Goal: Task Accomplishment & Management: Use online tool/utility

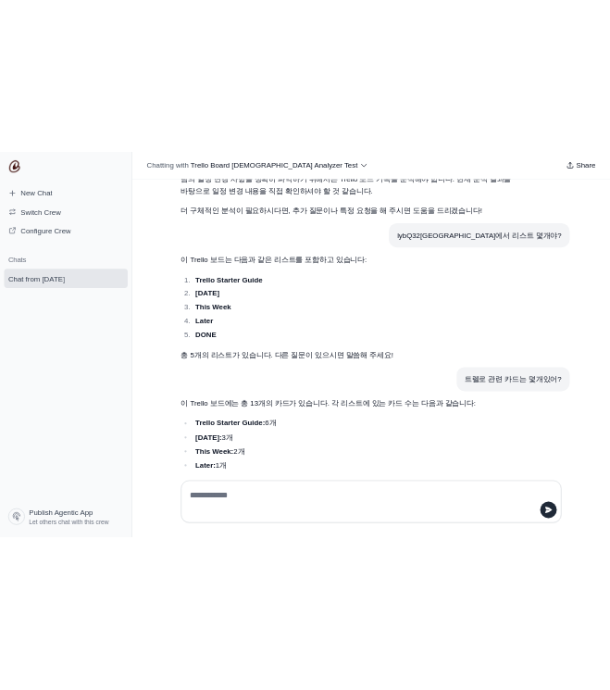
scroll to position [3828, 0]
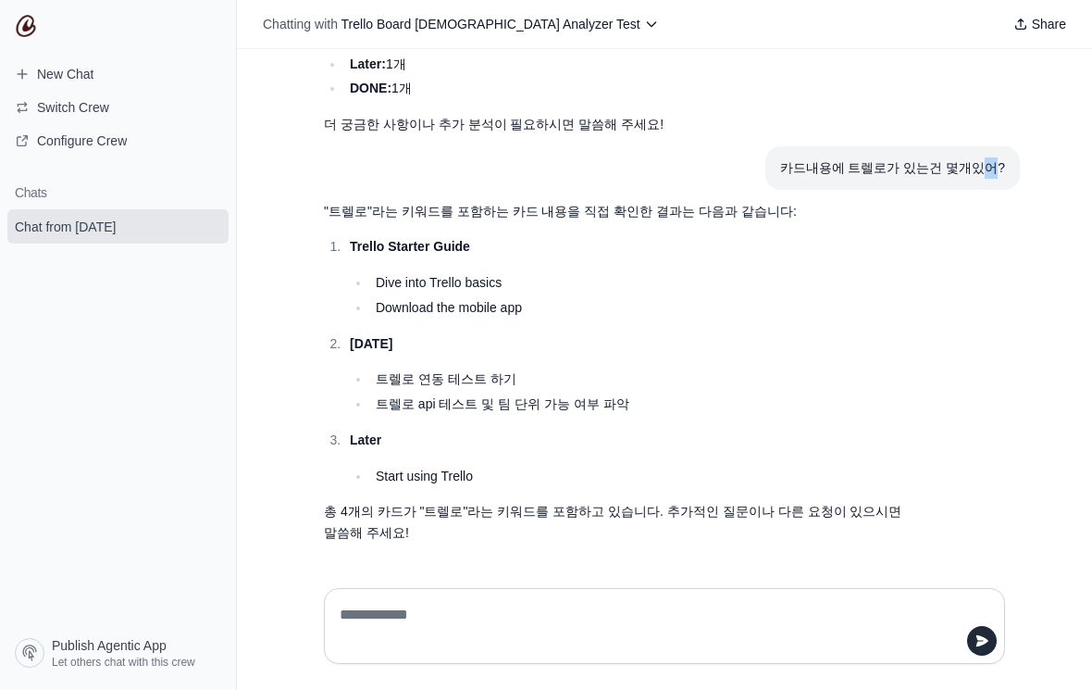
drag, startPoint x: 992, startPoint y: 161, endPoint x: 975, endPoint y: 165, distance: 18.0
click at [975, 165] on div "카드내용에 트렐로가 있는건 몇개있어?" at bounding box center [892, 167] width 225 height 21
drag, startPoint x: 1018, startPoint y: 169, endPoint x: 752, endPoint y: 179, distance: 266.7
click at [752, 179] on div "일정변경된거있어? 안녕하세요! 팀 협업과 생산성을 향상시킬 실행 계획을 제시하는 데 도움을 드리기 위해 여기 있습니다. 일정 변경에 대한 구체…" at bounding box center [664, 311] width 855 height 524
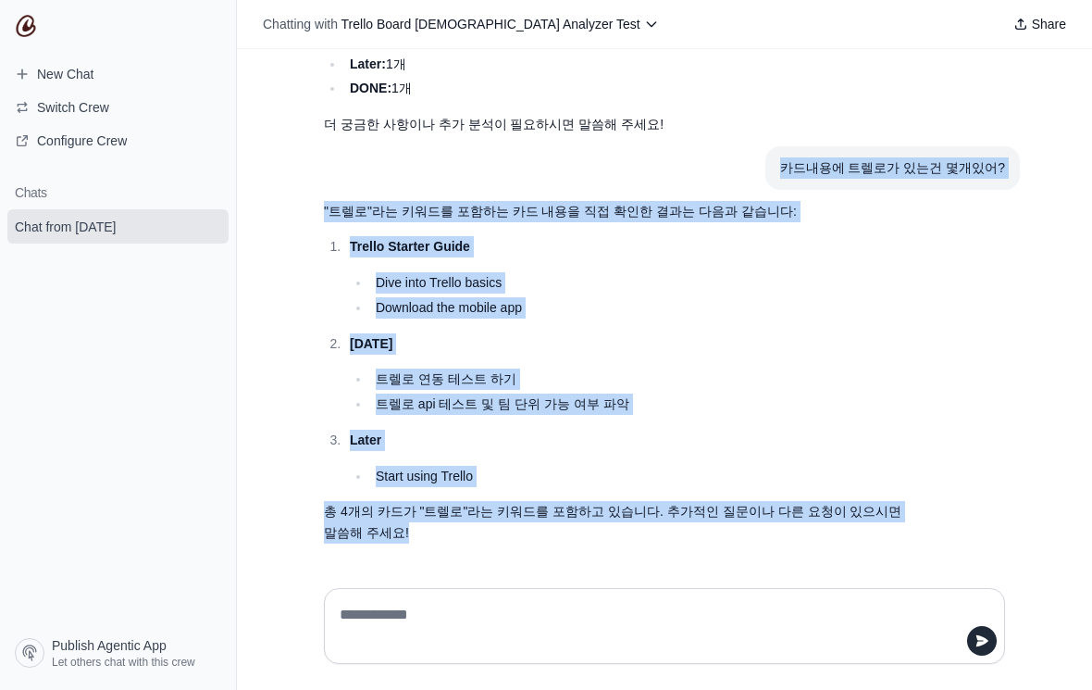
drag, startPoint x: 482, startPoint y: 541, endPoint x: 528, endPoint y: 165, distance: 379.4
copy div "카드내용에 트렐로가 있는건 몇개있어? "트렐로"라는 키워드를 포함하는 카드 내용을 직접 확인한 결과는 다음과 같습니다: Trello Start…"
click at [744, 449] on p "Later" at bounding box center [633, 439] width 566 height 21
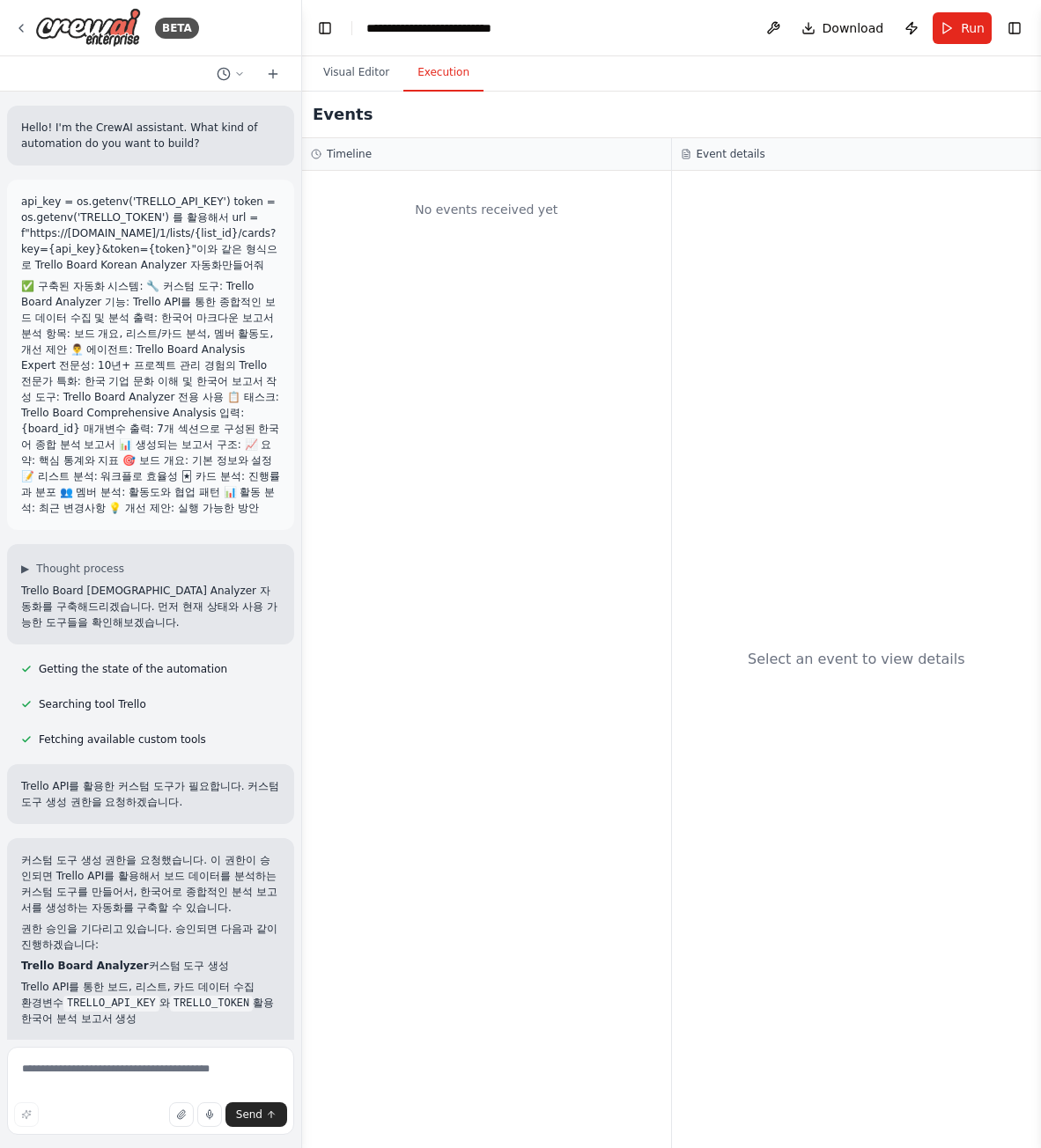
scroll to position [2286, 0]
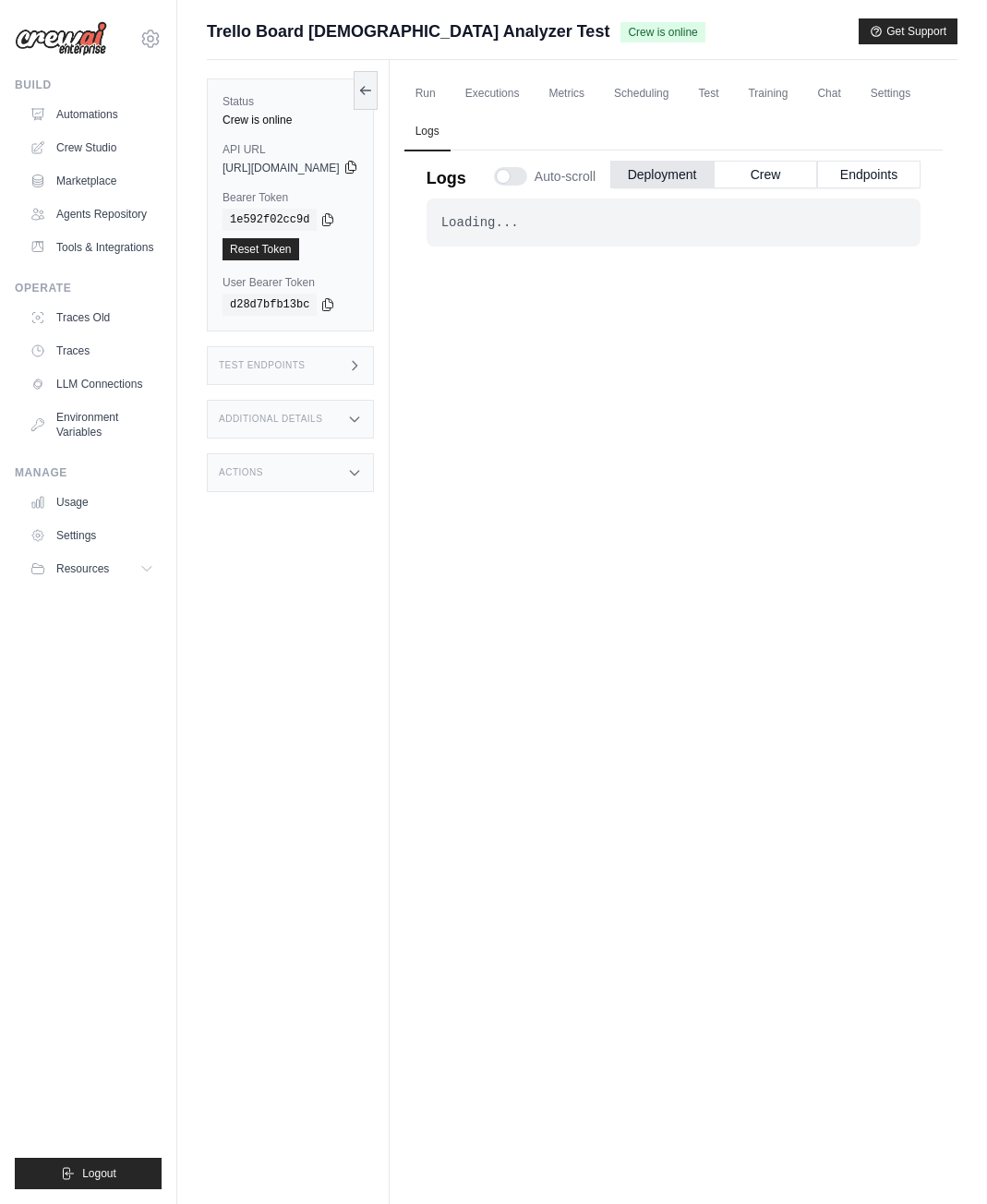
click at [358, 172] on icon at bounding box center [350, 167] width 15 height 15
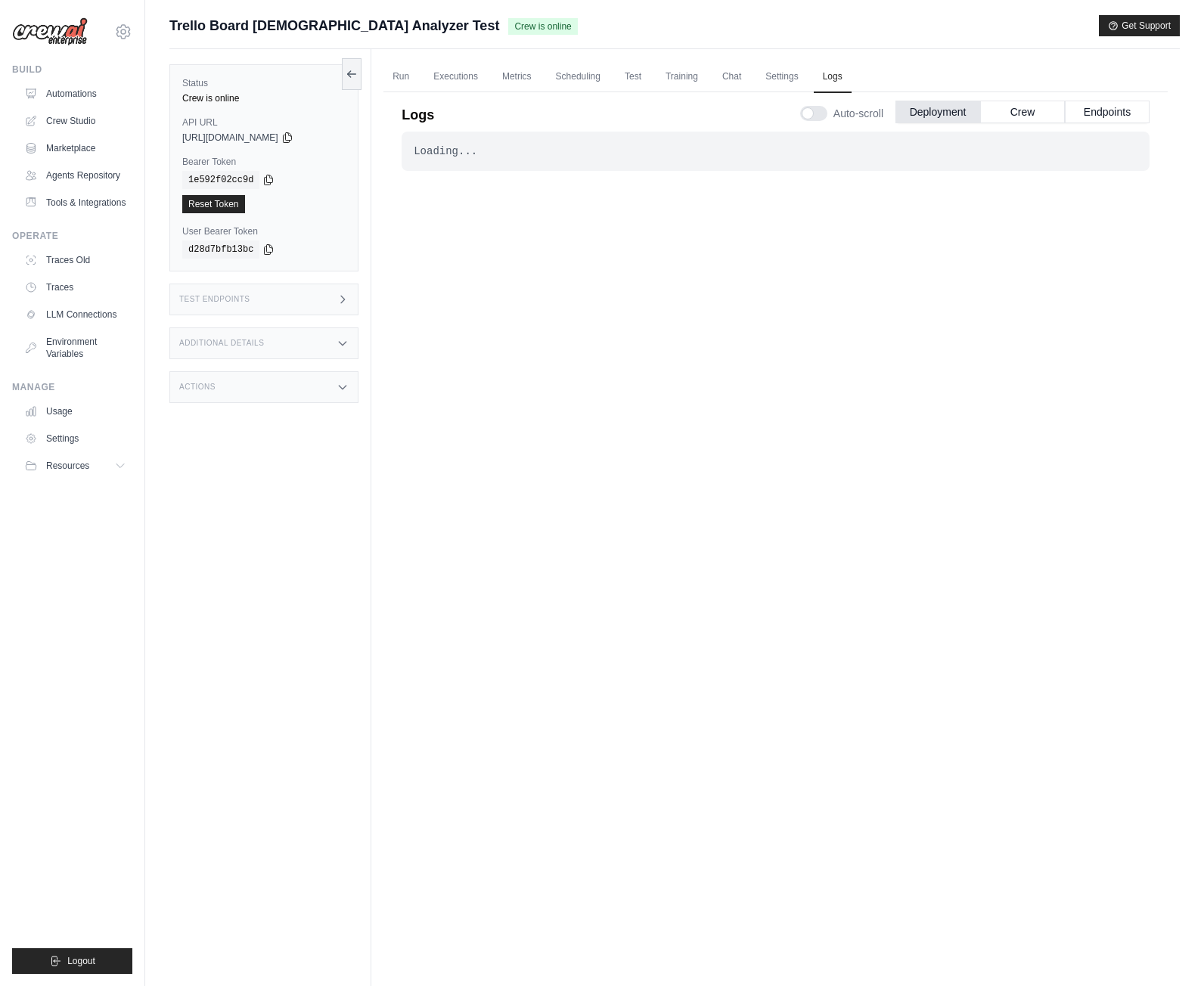
click at [333, 136] on div "https://trello-board-korean-analyzer-test-57f7cbf5--182d4ae5.crewai.com" at bounding box center [264, 137] width 163 height 12
click at [291, 138] on icon at bounding box center [287, 137] width 8 height 10
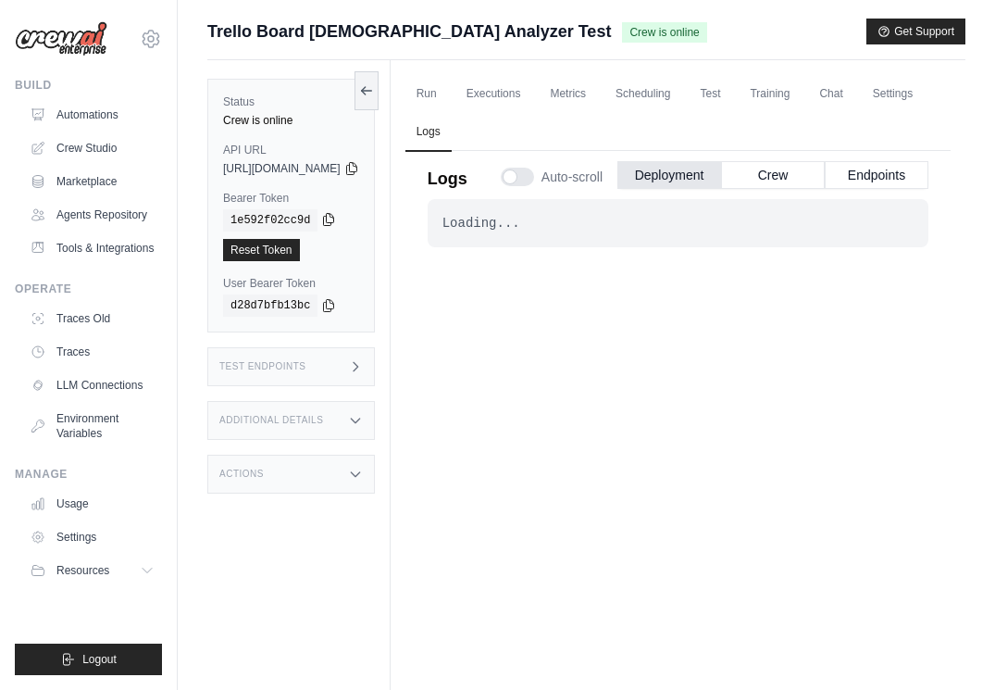
click at [321, 218] on icon at bounding box center [328, 219] width 15 height 15
click at [375, 181] on div "Status Crew is online API URL copied https://trello-board-korean-analyzer-test-…" at bounding box center [291, 206] width 168 height 254
click at [356, 172] on icon at bounding box center [351, 168] width 10 height 12
click at [356, 171] on icon at bounding box center [351, 168] width 10 height 12
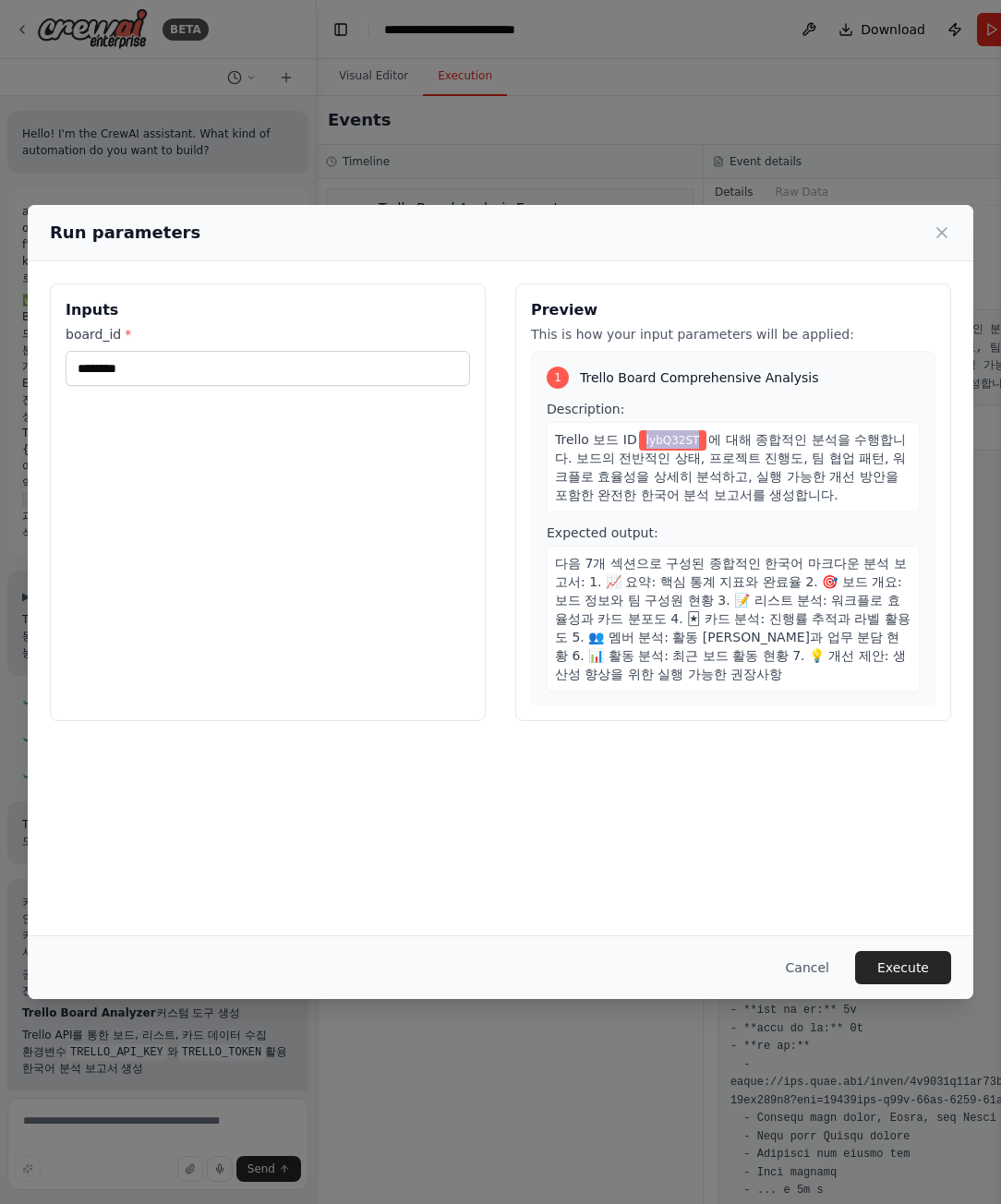
scroll to position [2397, 0]
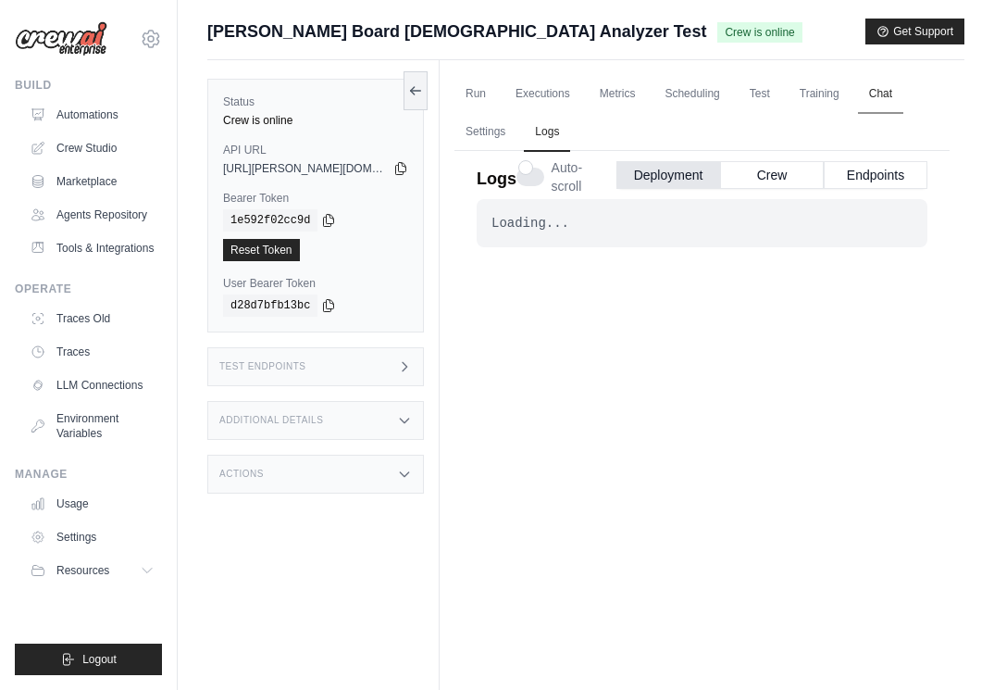
click at [900, 93] on link "Chat" at bounding box center [880, 94] width 45 height 39
click at [405, 168] on icon at bounding box center [401, 169] width 10 height 12
drag, startPoint x: 355, startPoint y: 279, endPoint x: 211, endPoint y: 196, distance: 165.4
click at [211, 196] on div "Status Crew is online API URL copied https://trello-board-korean-analyzer-test-…" at bounding box center [315, 206] width 217 height 254
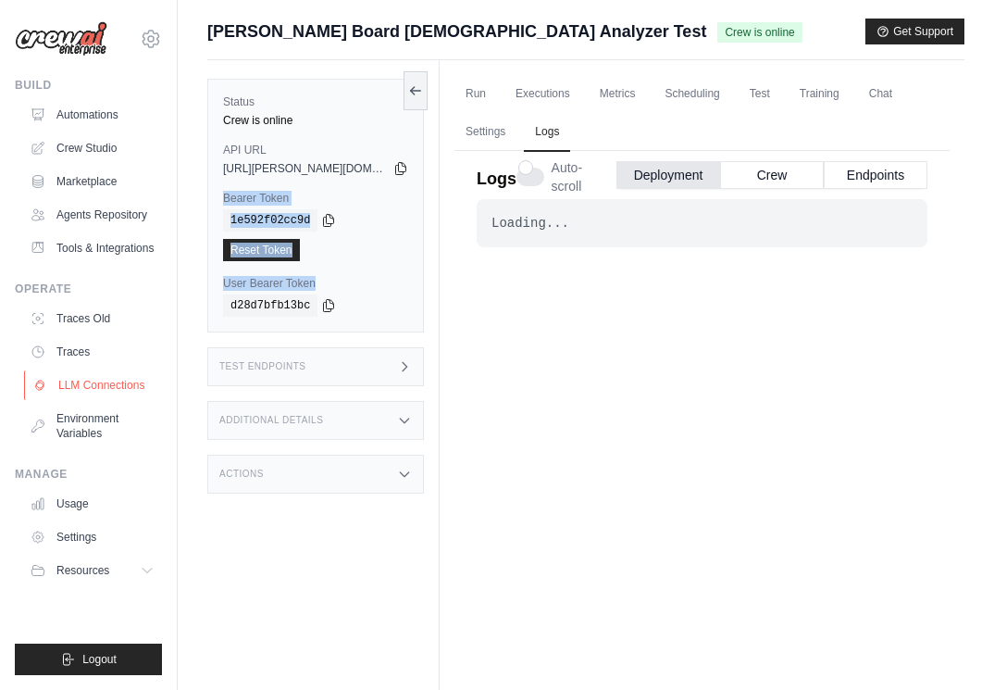
copy div "Bearer Token copied 1e592f02cc9d Reset Token User Bearer Token"
click at [276, 187] on div "Status Crew is online API URL copied https://trello-board-korean-analyzer-test-…" at bounding box center [315, 206] width 217 height 254
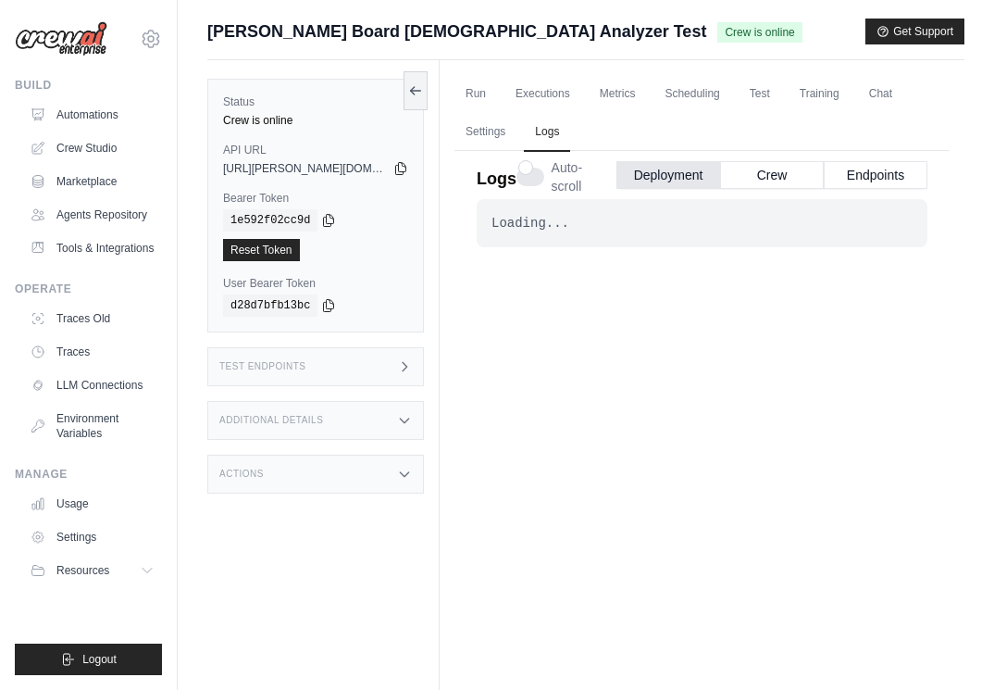
click at [488, 327] on div "Loading... . . . Successful" at bounding box center [702, 458] width 451 height 519
click at [321, 218] on icon at bounding box center [328, 219] width 15 height 15
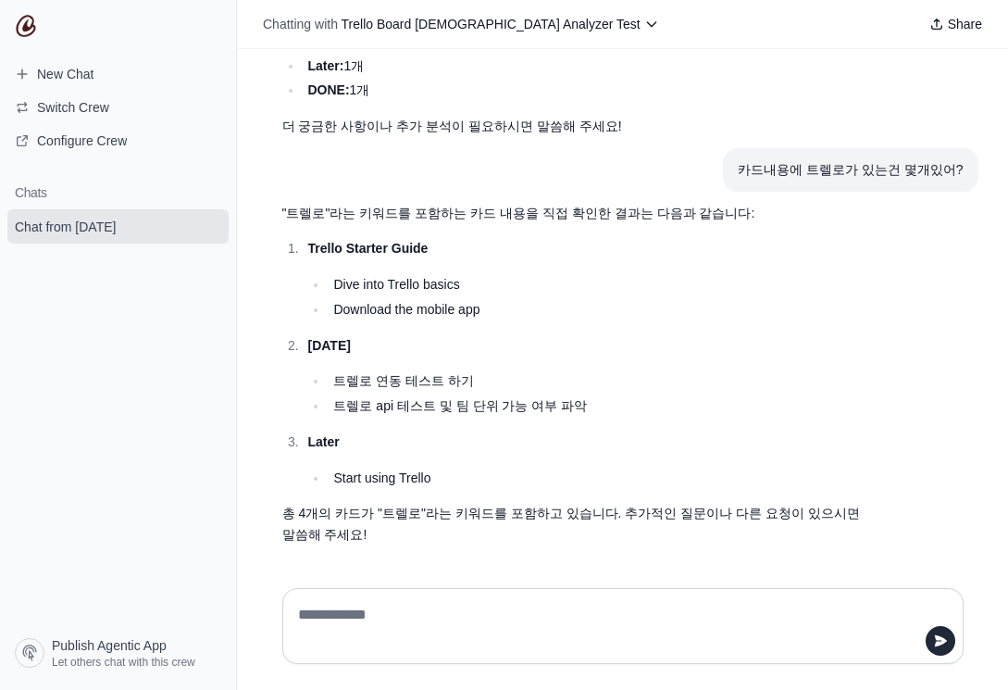
scroll to position [3828, 0]
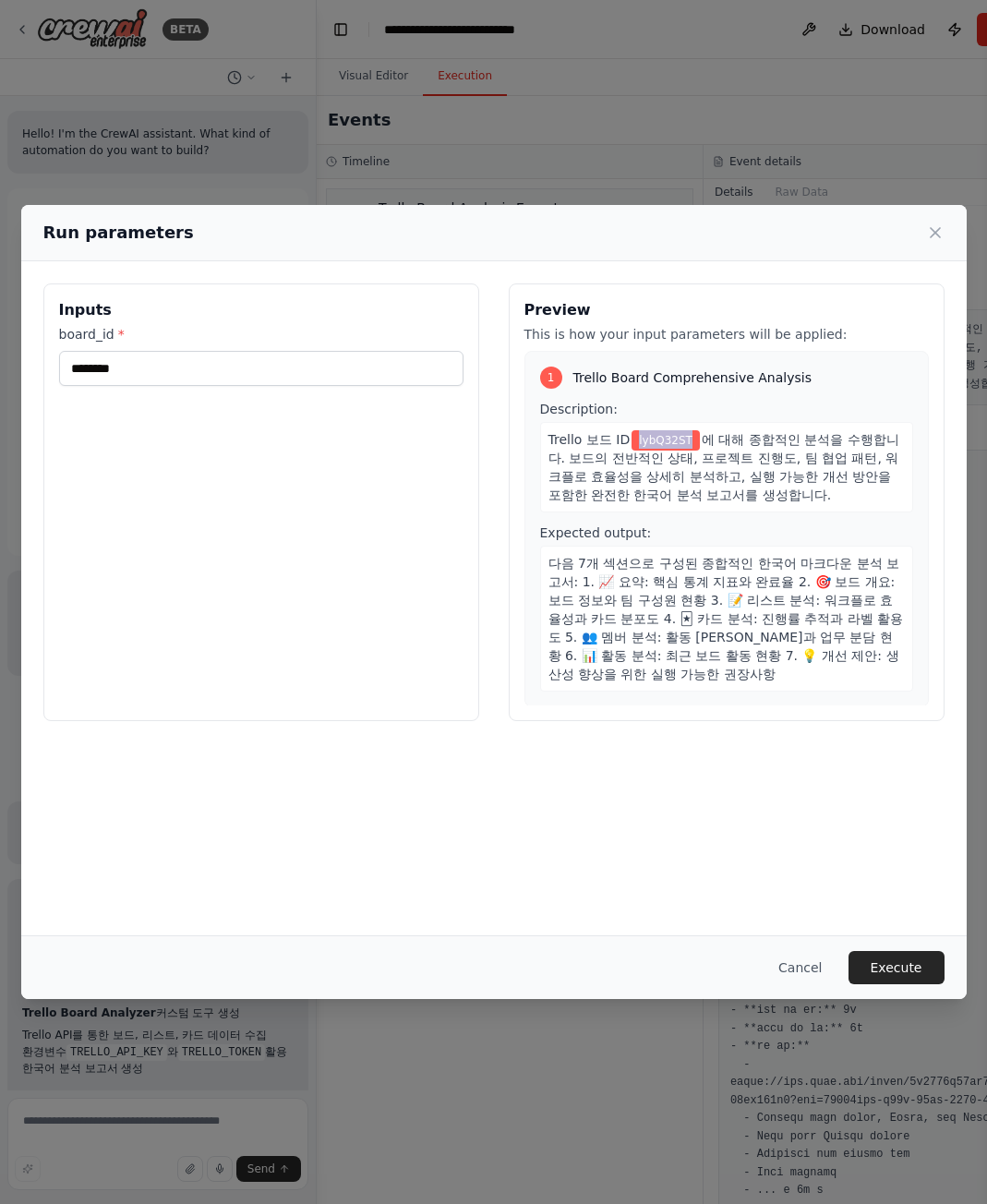
scroll to position [2397, 0]
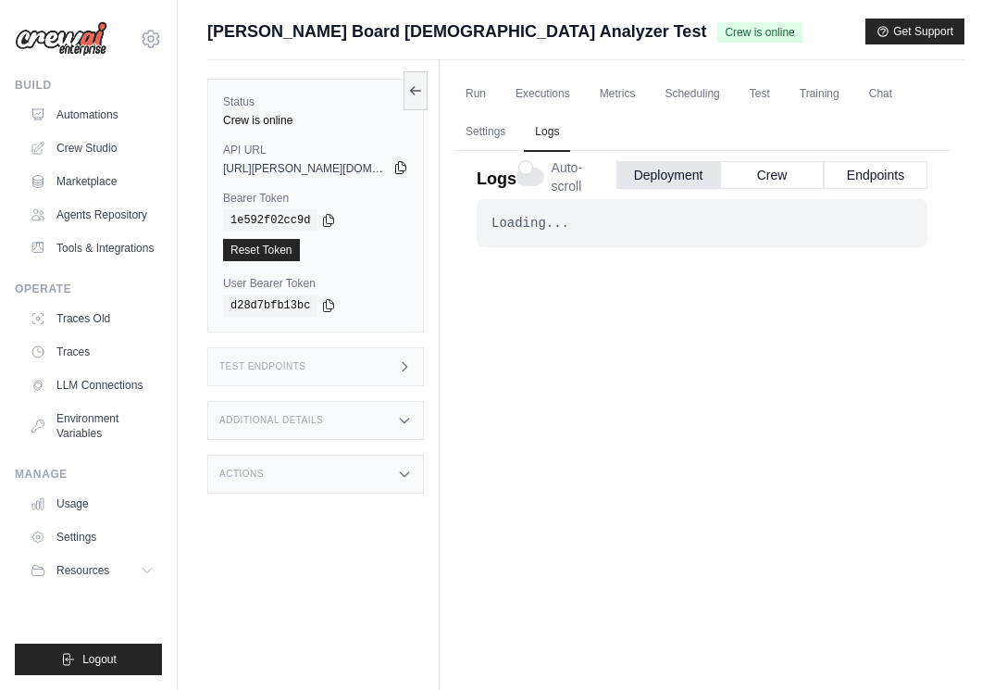
click at [402, 169] on icon at bounding box center [400, 167] width 15 height 15
click at [398, 369] on icon at bounding box center [404, 366] width 15 height 15
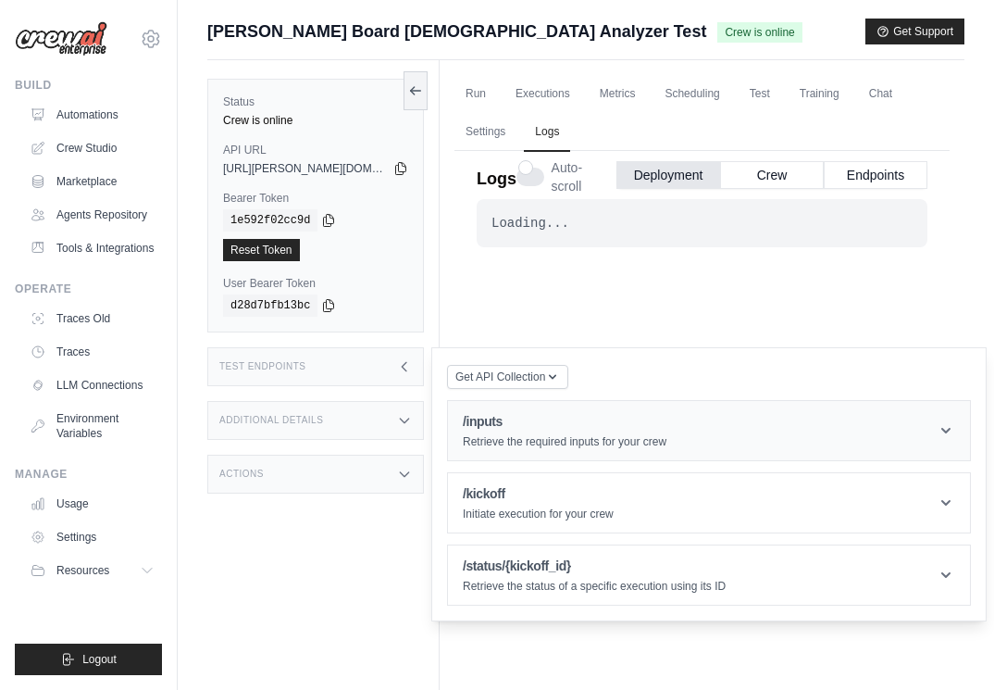
click at [535, 441] on p "Retrieve the required inputs for your crew" at bounding box center [565, 441] width 204 height 15
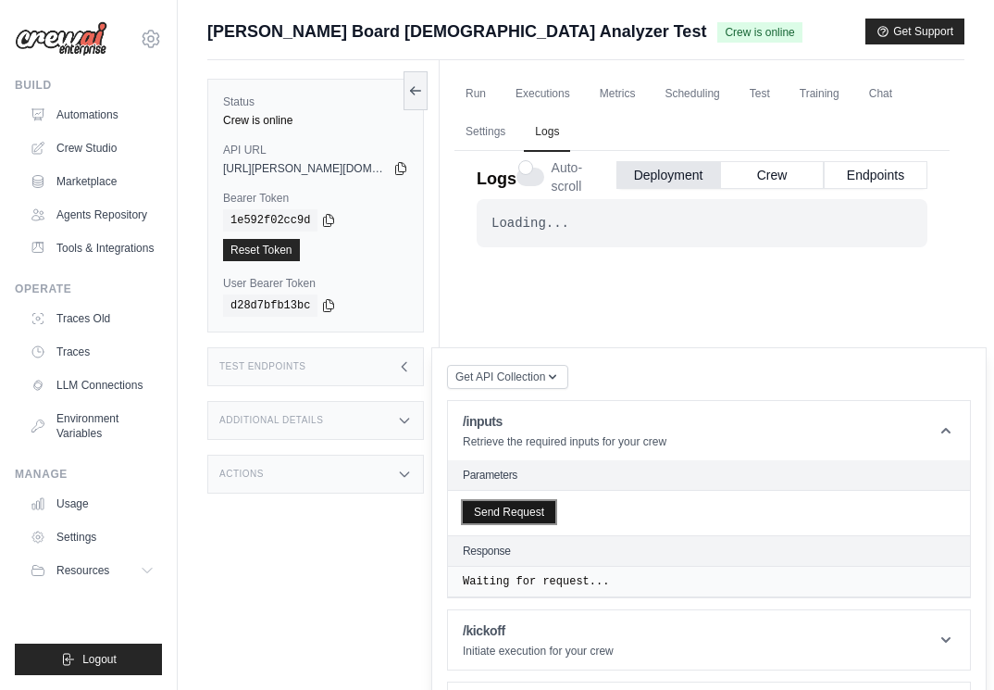
click at [499, 511] on button "Send Request" at bounding box center [509, 512] width 93 height 22
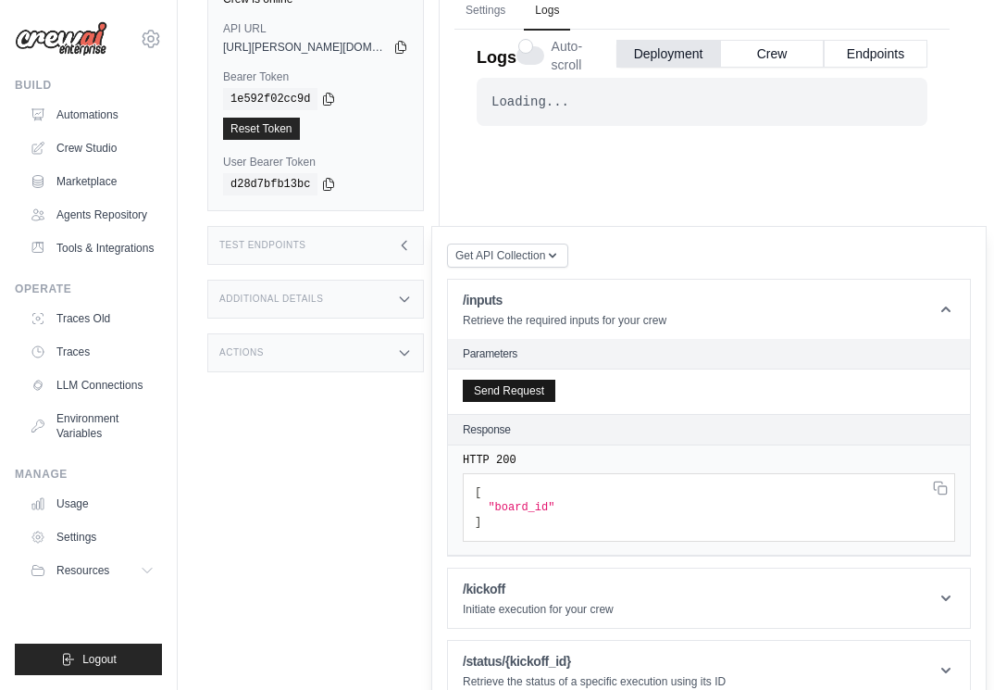
scroll to position [149, 0]
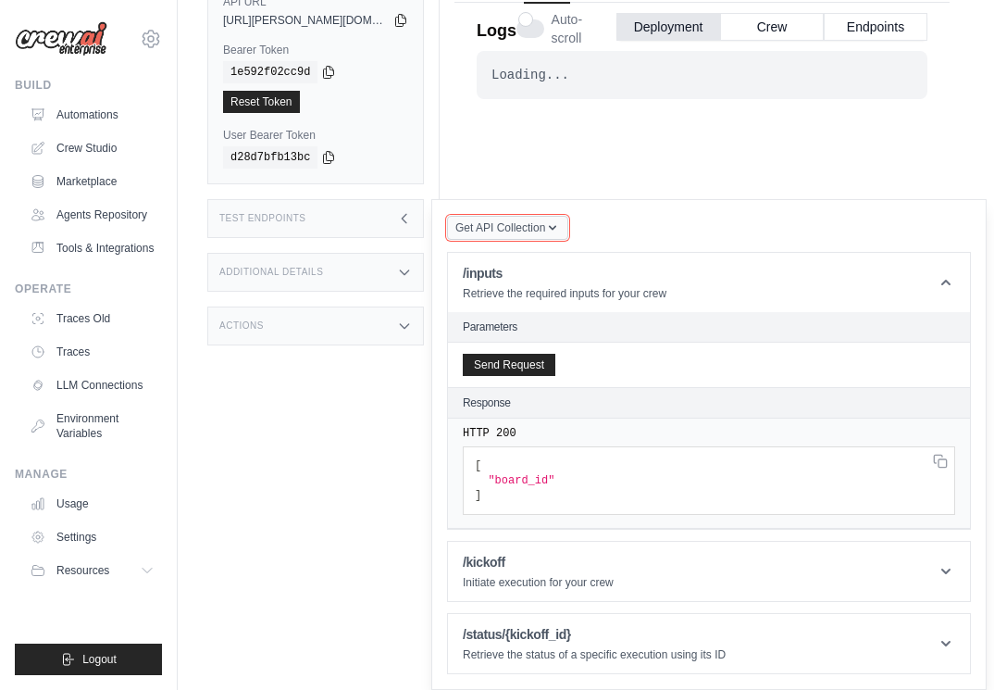
click at [537, 222] on span "Get API Collection" at bounding box center [500, 227] width 90 height 15
click at [543, 278] on div "Postman API Collection" at bounding box center [551, 278] width 178 height 30
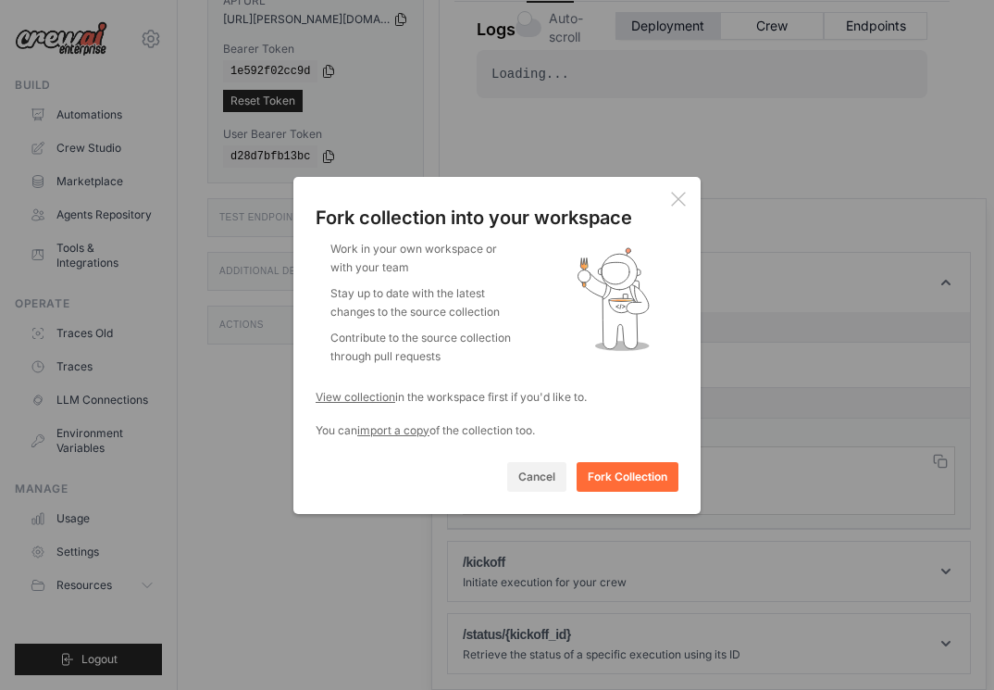
click at [675, 197] on icon at bounding box center [678, 199] width 15 height 15
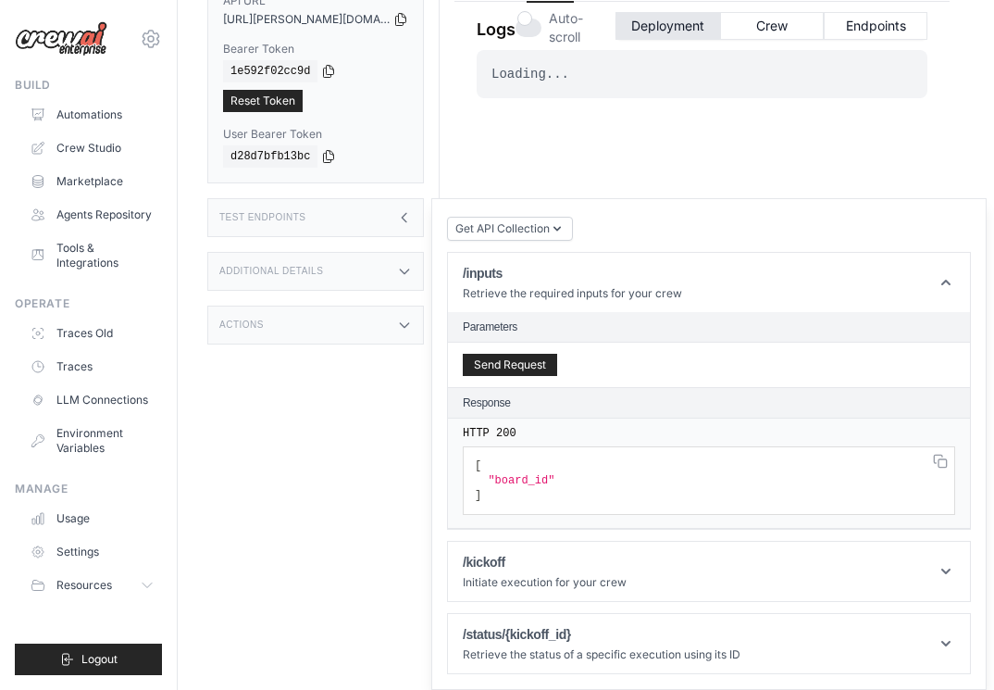
click at [399, 274] on icon at bounding box center [404, 271] width 15 height 15
click at [411, 442] on icon at bounding box center [404, 434] width 15 height 15
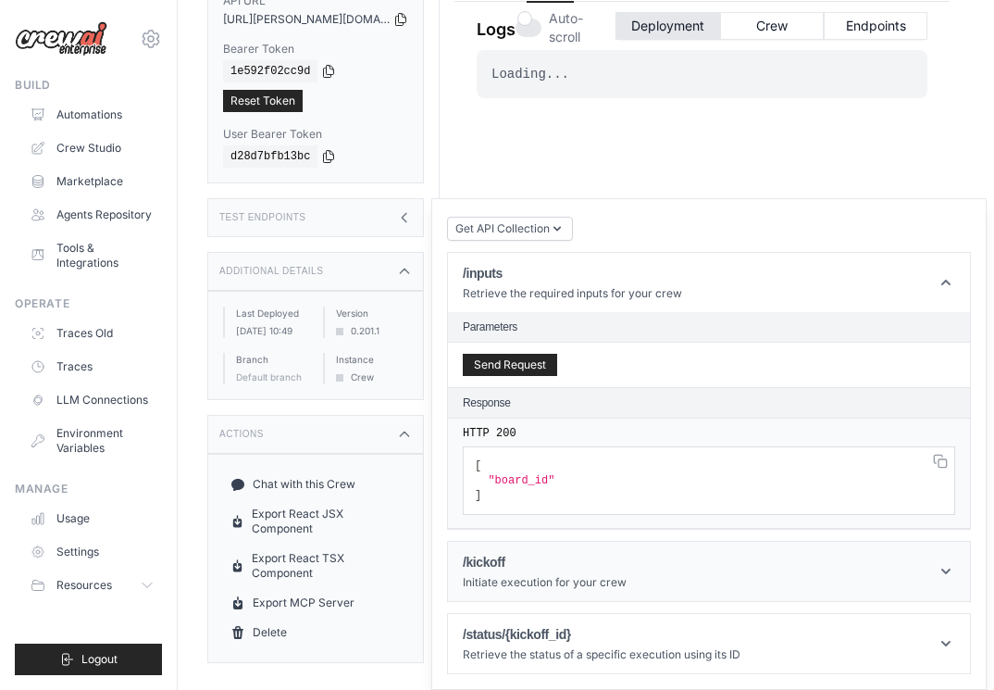
click at [659, 553] on header "/kickoff Initiate execution for your crew" at bounding box center [709, 570] width 522 height 59
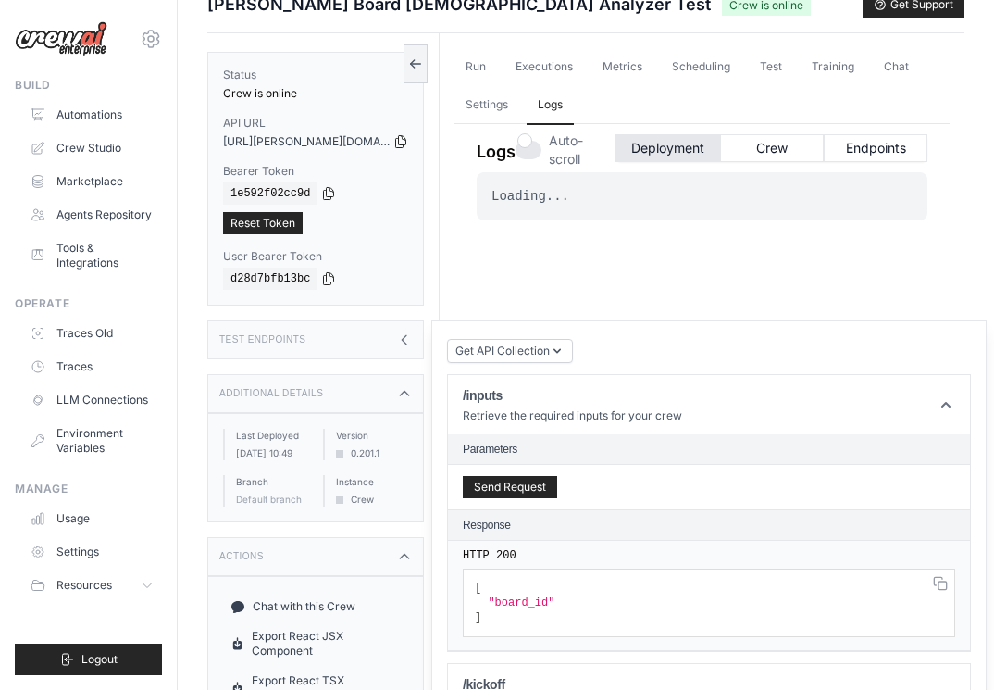
scroll to position [0, 0]
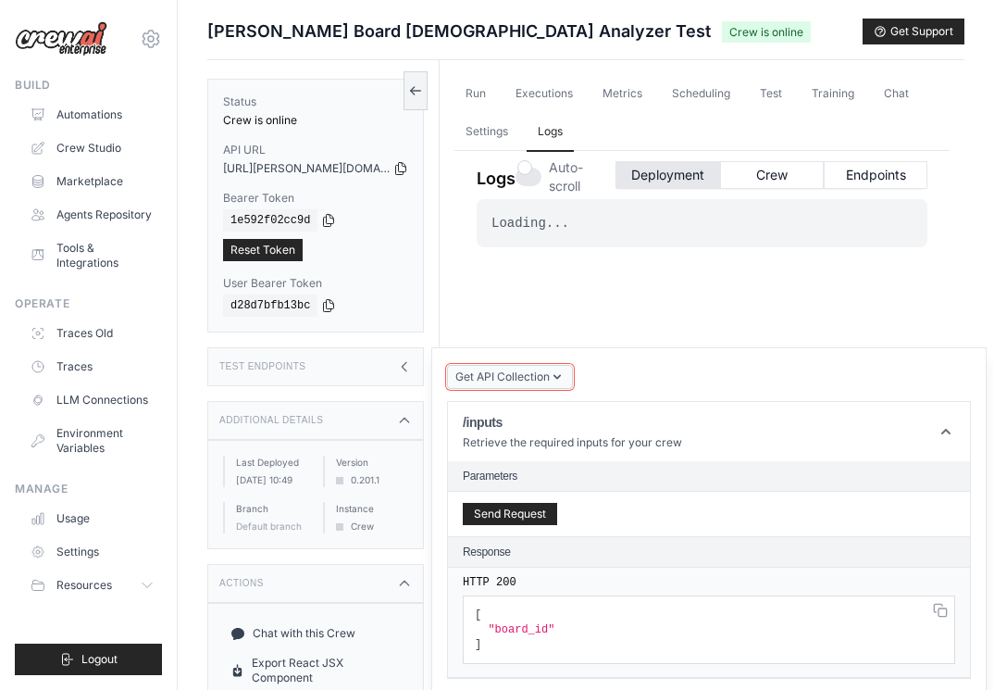
click at [560, 377] on icon "button" at bounding box center [557, 377] width 7 height 5
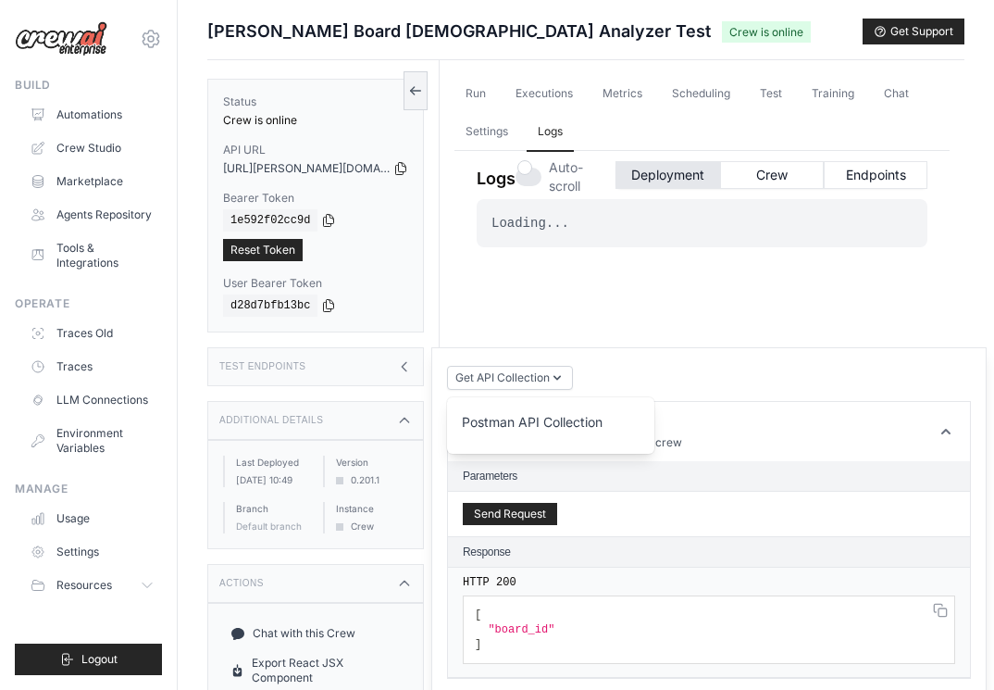
click at [533, 430] on div "Postman API Collection" at bounding box center [551, 428] width 178 height 30
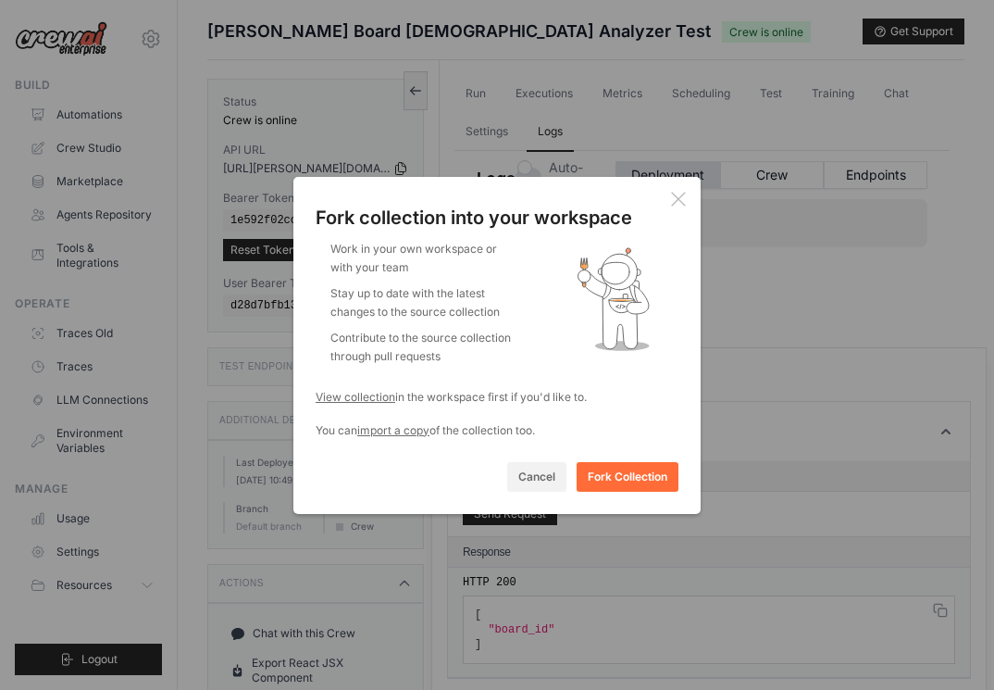
click at [675, 198] on icon at bounding box center [678, 199] width 15 height 15
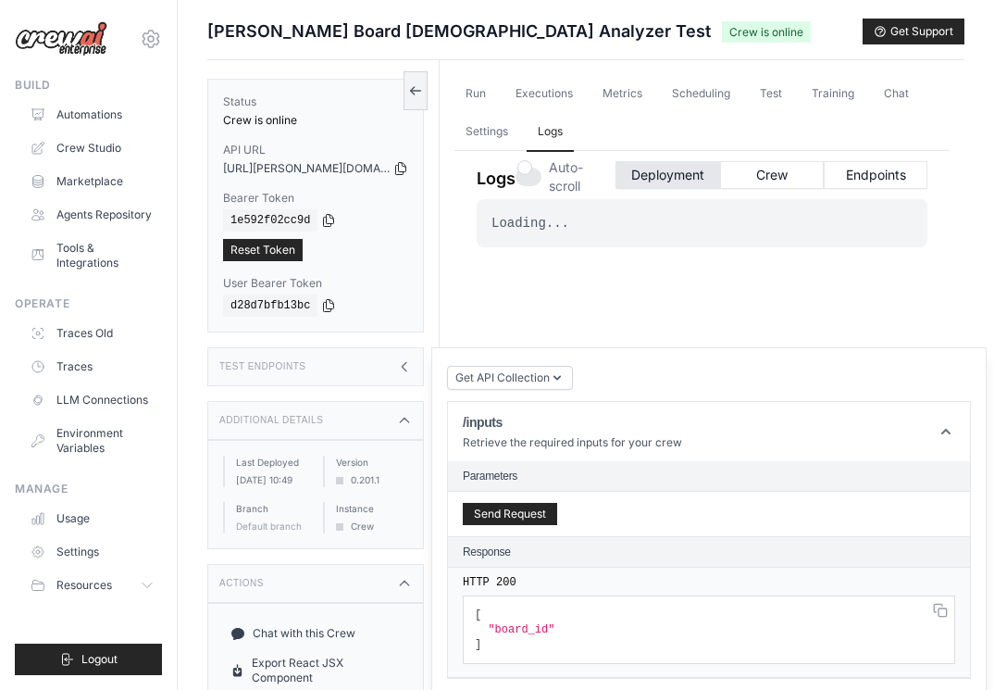
scroll to position [93, 0]
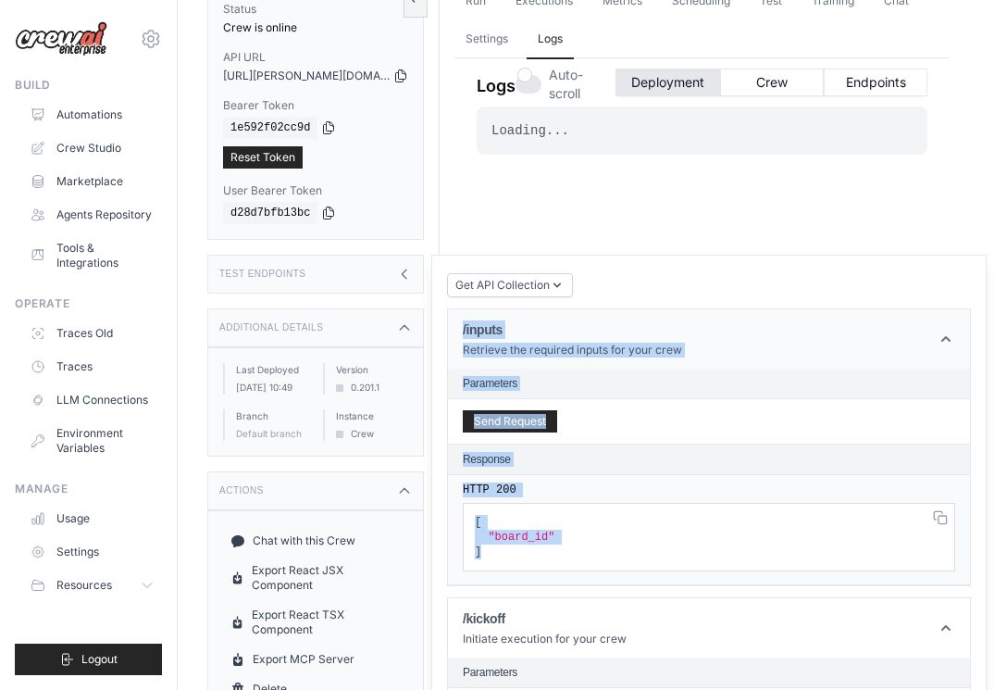
drag, startPoint x: 491, startPoint y: 555, endPoint x: 460, endPoint y: 334, distance: 223.3
click at [460, 334] on article "/inputs Retrieve the required inputs for your crew Parameters Send Request Resp…" at bounding box center [709, 447] width 524 height 278
copy article "/inputs Retrieve the required inputs for your crew Parameters Send Request Resp…"
click at [711, 403] on div "Send Request" at bounding box center [709, 421] width 522 height 44
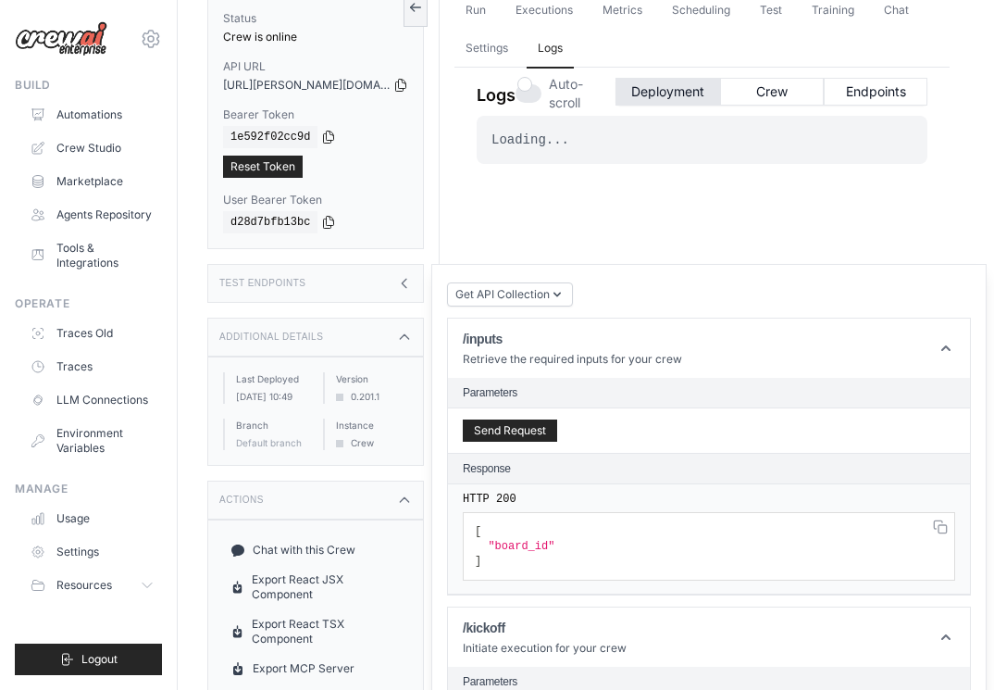
scroll to position [0, 0]
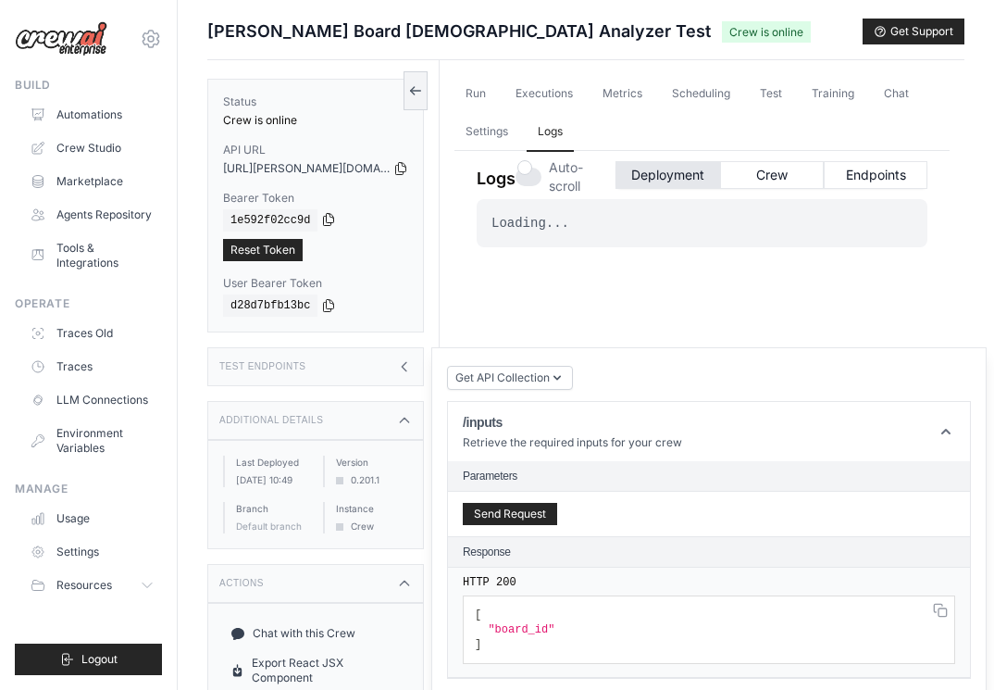
click at [324, 223] on icon at bounding box center [329, 220] width 10 height 12
click at [393, 169] on icon at bounding box center [400, 167] width 15 height 15
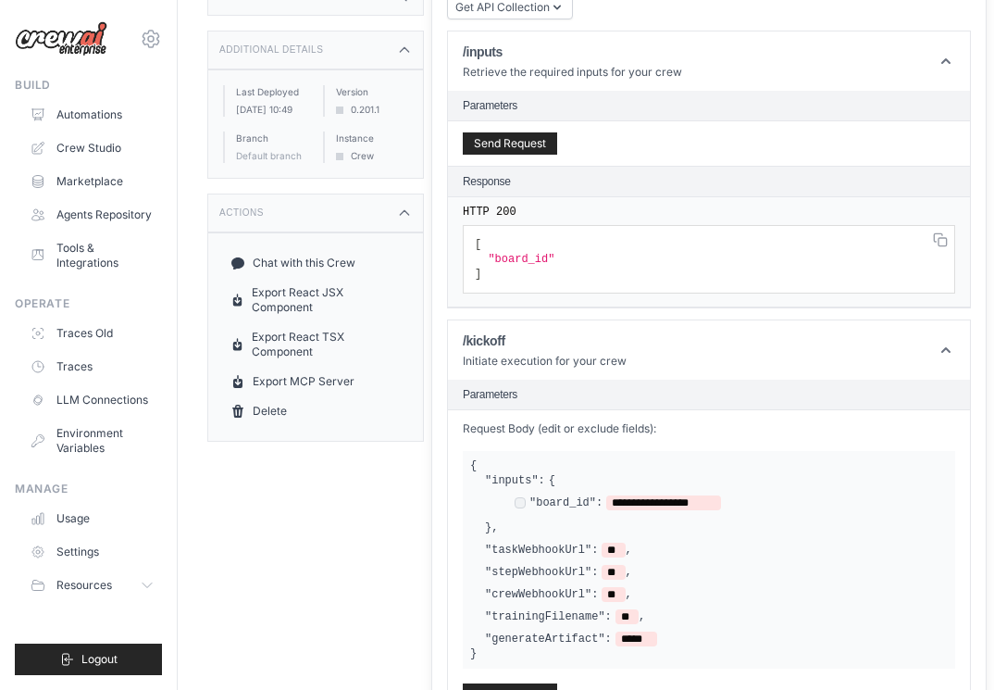
scroll to position [463, 0]
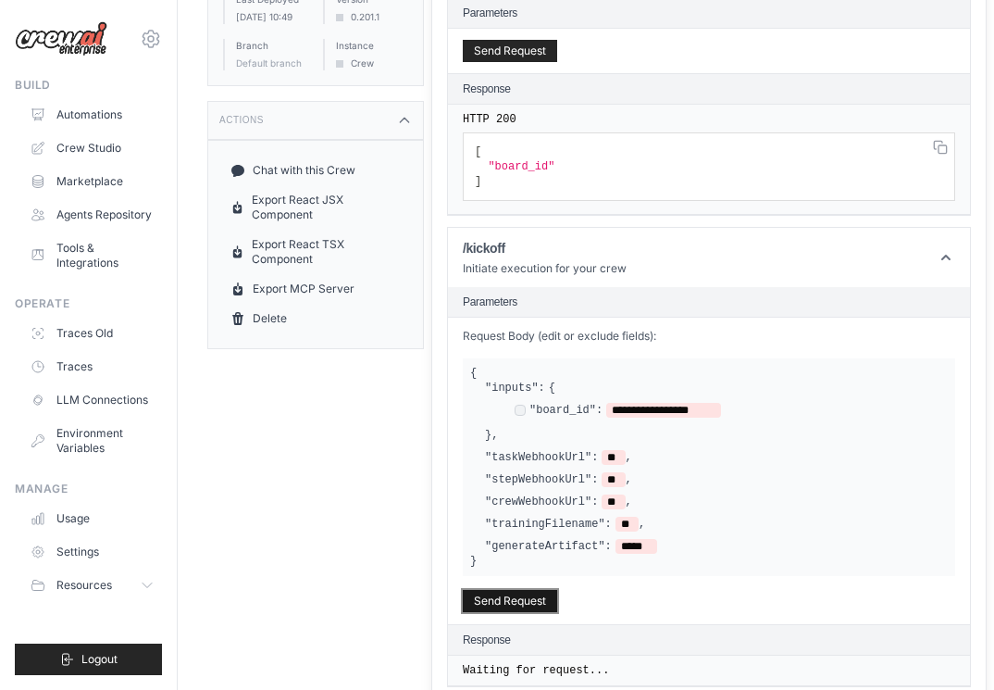
click at [467, 596] on button "Send Request" at bounding box center [510, 601] width 94 height 22
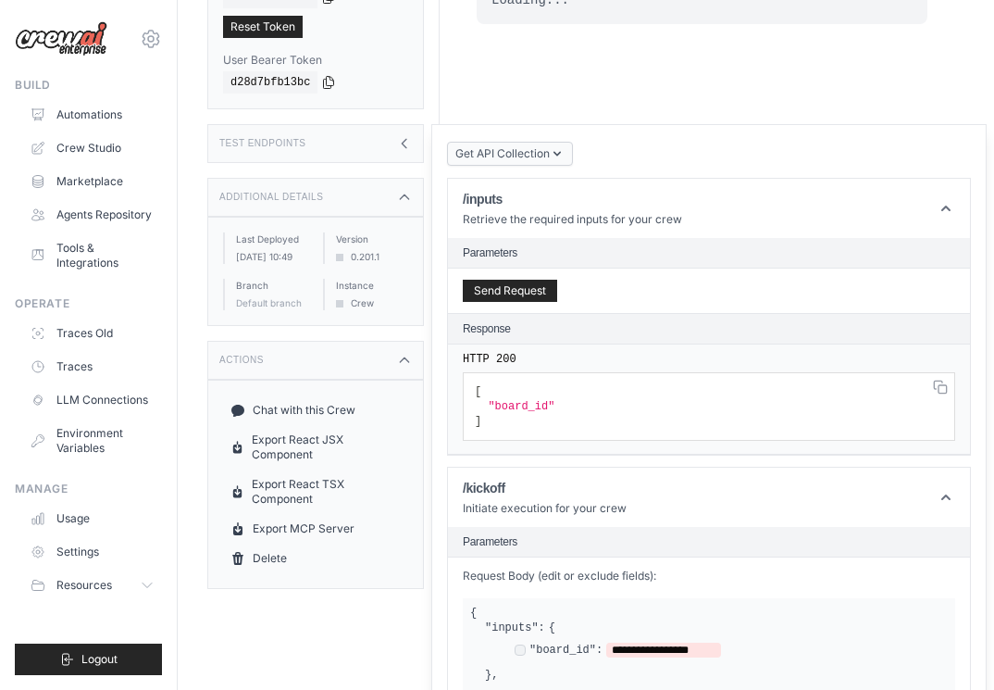
scroll to position [164, 0]
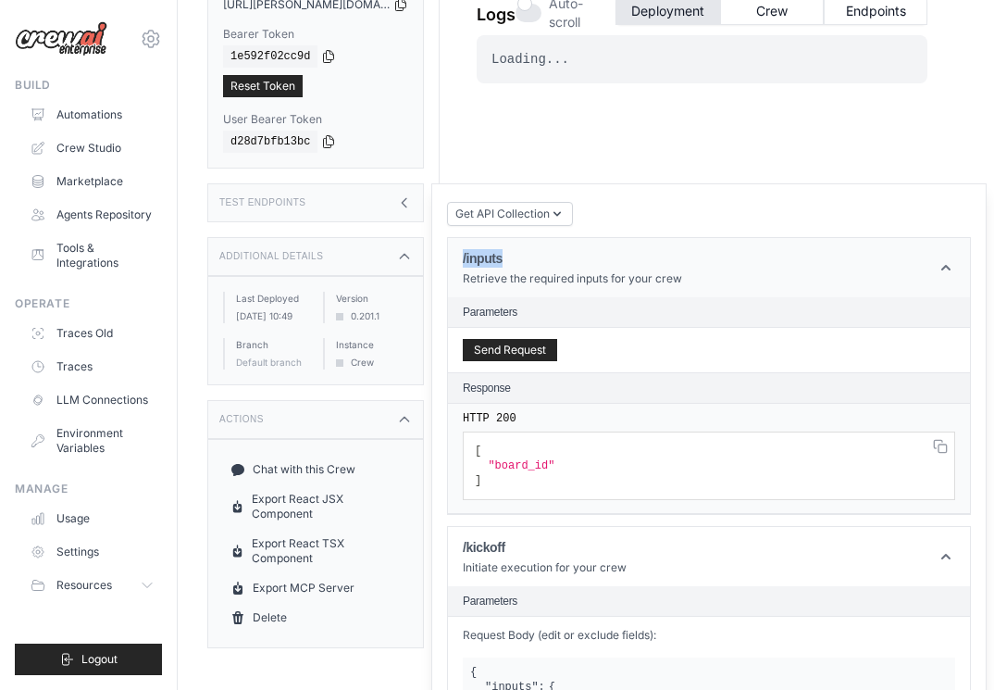
drag, startPoint x: 530, startPoint y: 253, endPoint x: 457, endPoint y: 260, distance: 73.5
click at [457, 260] on header "/inputs Retrieve the required inputs for your crew" at bounding box center [709, 267] width 522 height 59
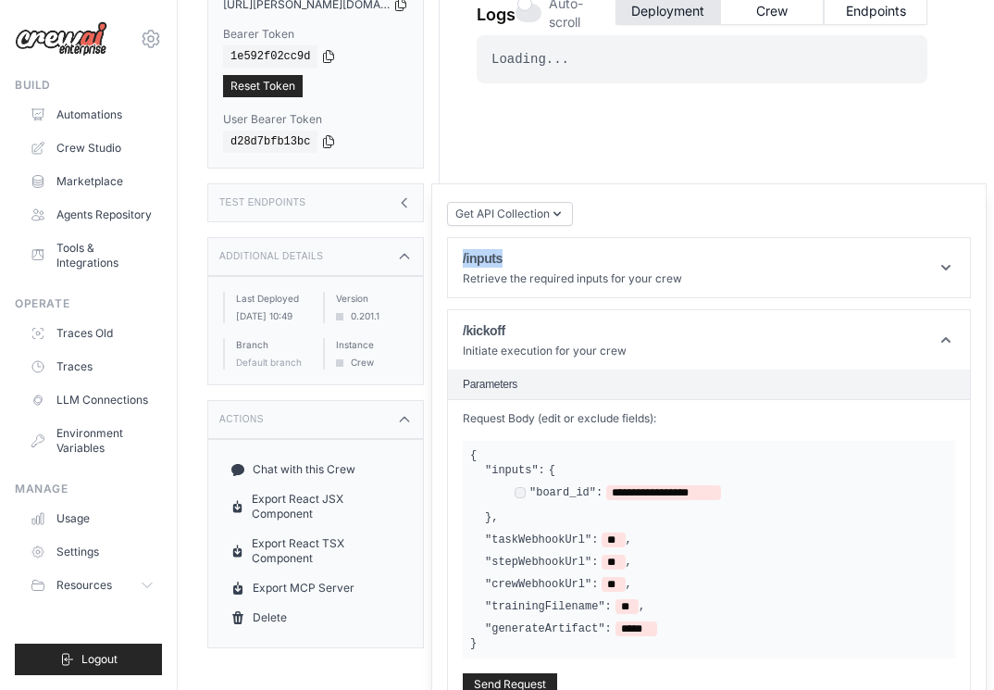
copy h1 "/inputs"
drag, startPoint x: 527, startPoint y: 328, endPoint x: 448, endPoint y: 339, distance: 79.5
click at [448, 339] on header "/kickoff Initiate execution for your crew" at bounding box center [709, 339] width 522 height 59
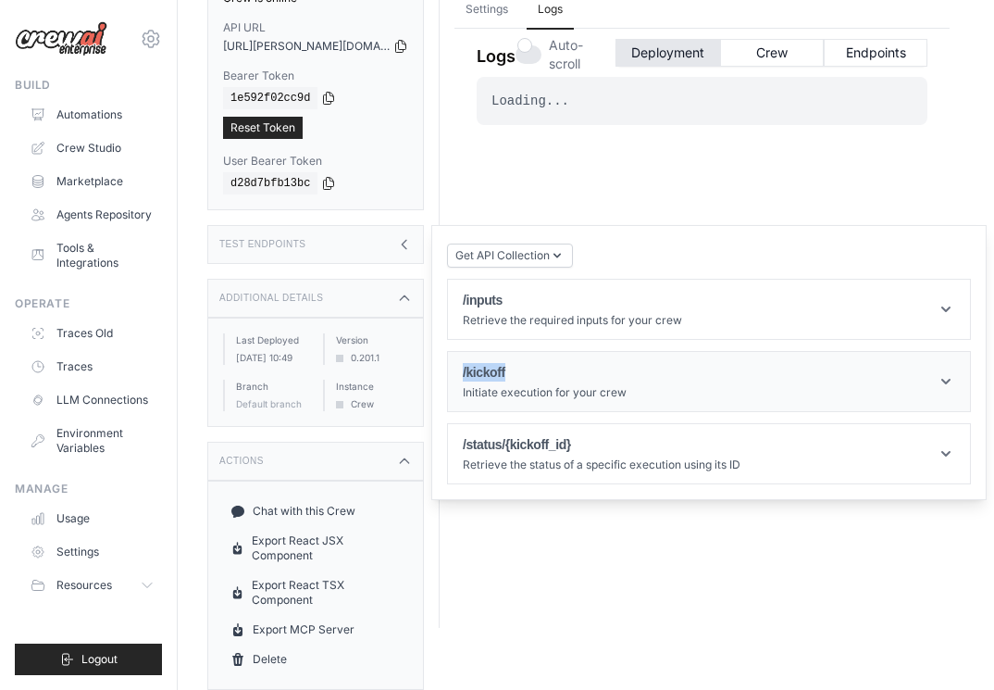
scroll to position [136, 0]
copy h1 "/kickoff"
